Goal: Task Accomplishment & Management: Use online tool/utility

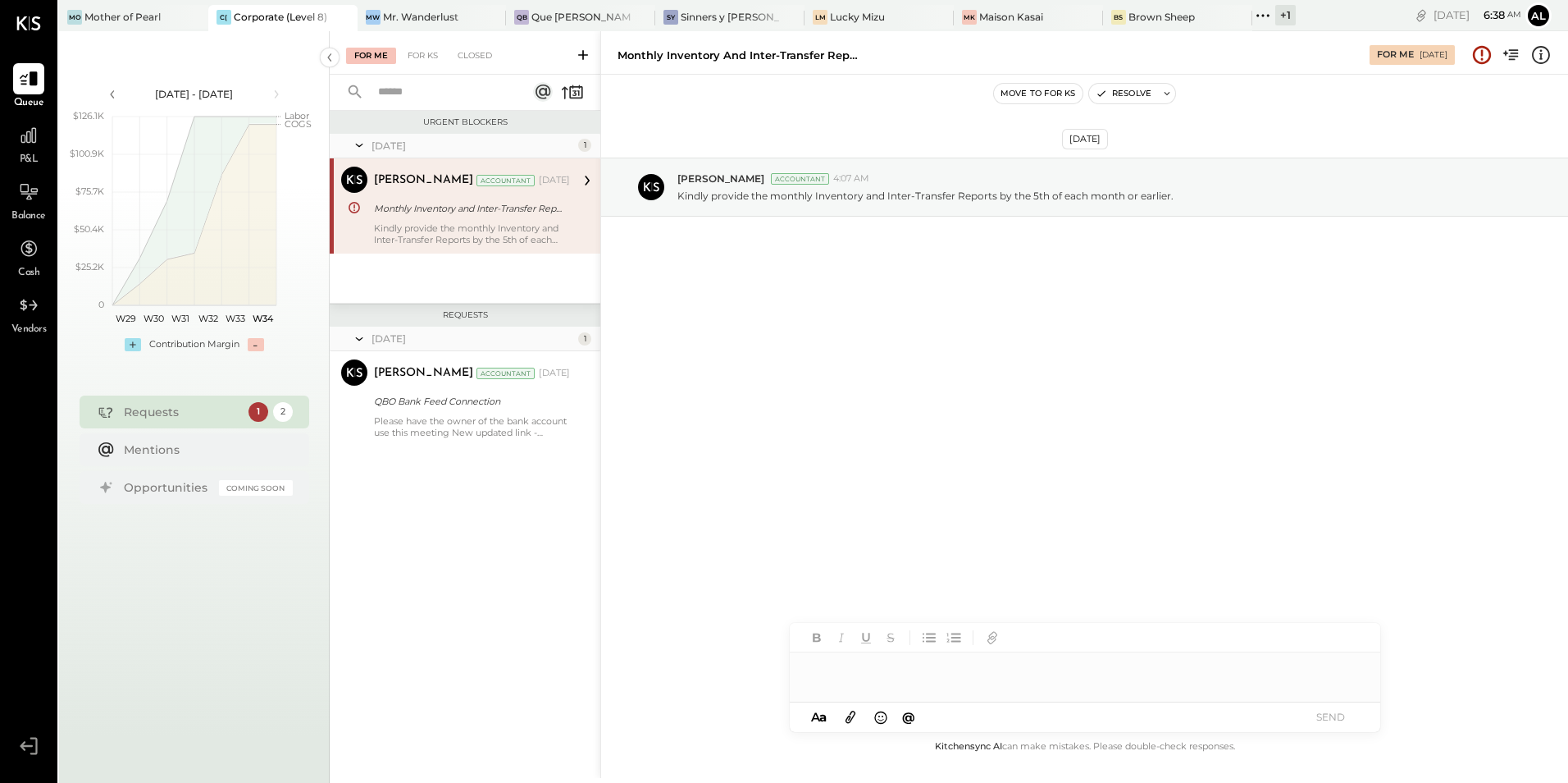
click at [286, 415] on div "2" at bounding box center [283, 412] width 20 height 20
click at [257, 410] on div "1" at bounding box center [259, 412] width 20 height 20
click at [130, 451] on div "Mentions" at bounding box center [204, 449] width 161 height 17
